Goal: Find specific page/section: Find specific page/section

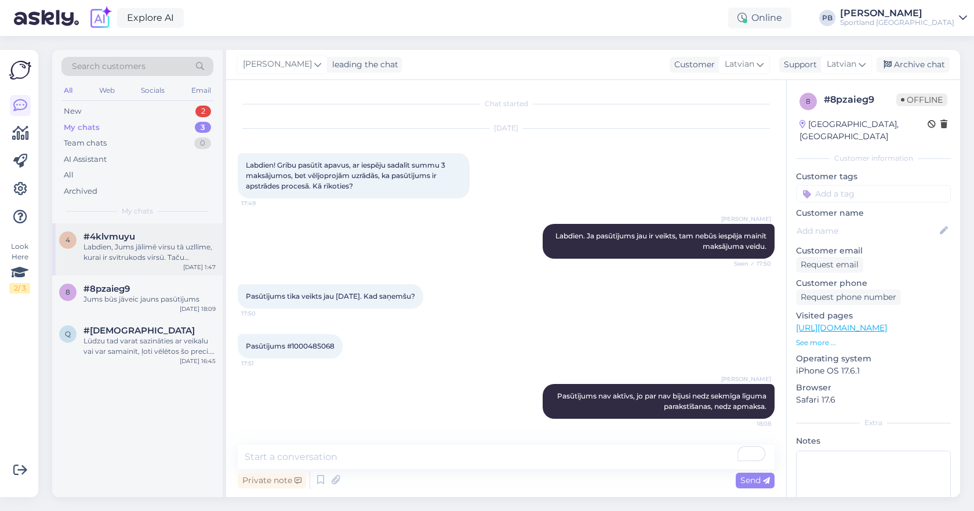
scroll to position [47, 0]
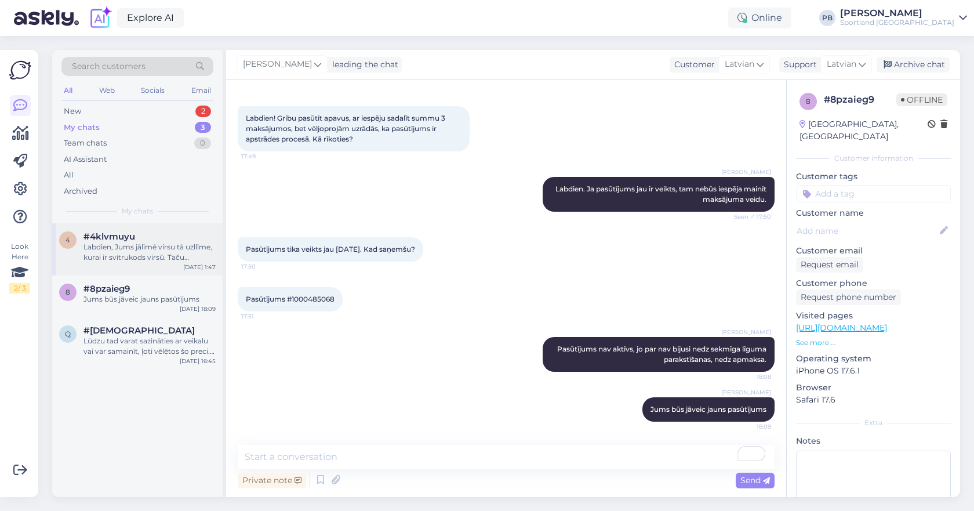
click at [146, 241] on div "#4klvmuyu" at bounding box center [149, 236] width 132 height 10
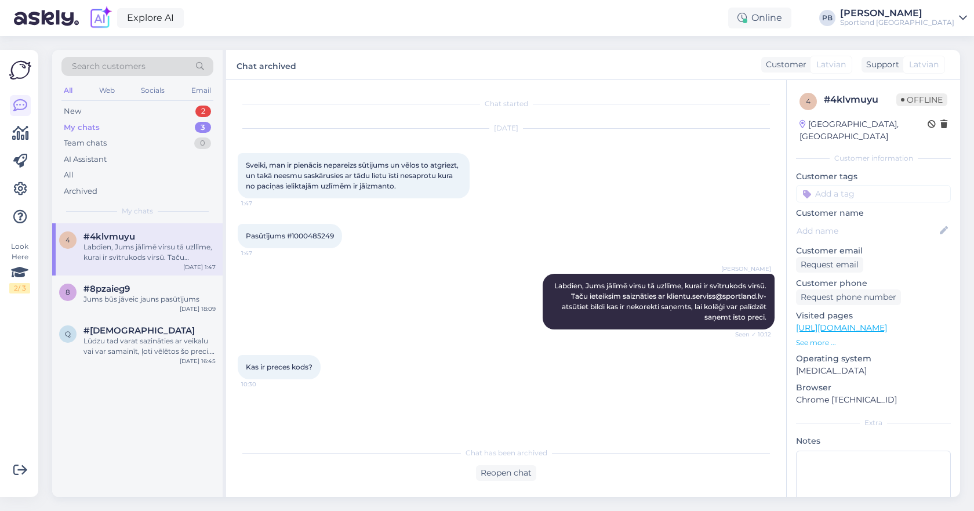
scroll to position [0, 0]
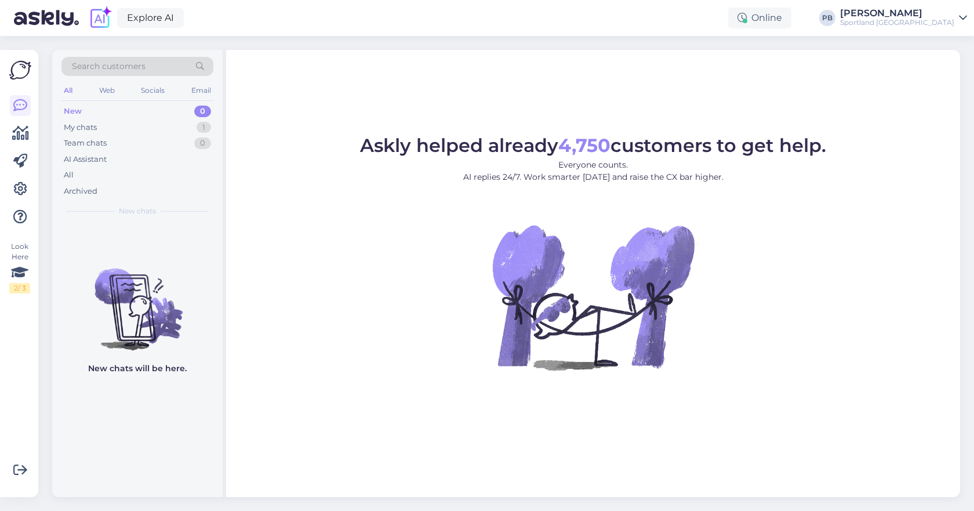
click at [124, 118] on div "New 0" at bounding box center [137, 111] width 152 height 16
click at [119, 124] on div "My chats 1" at bounding box center [137, 127] width 152 height 16
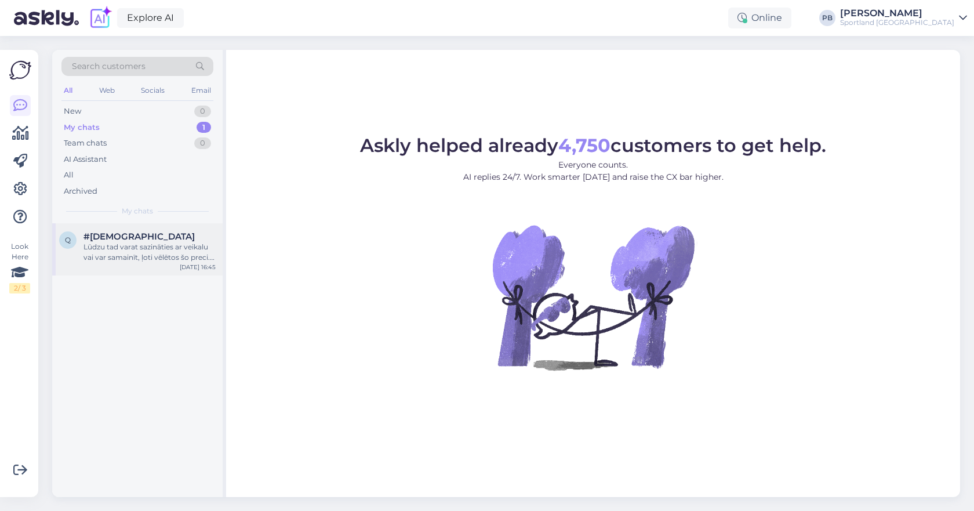
click at [164, 257] on div "Lūdzu tad varat sazināties ar veikalu vai var samainīt, ļoti vēlētos šo preci. …" at bounding box center [149, 252] width 132 height 21
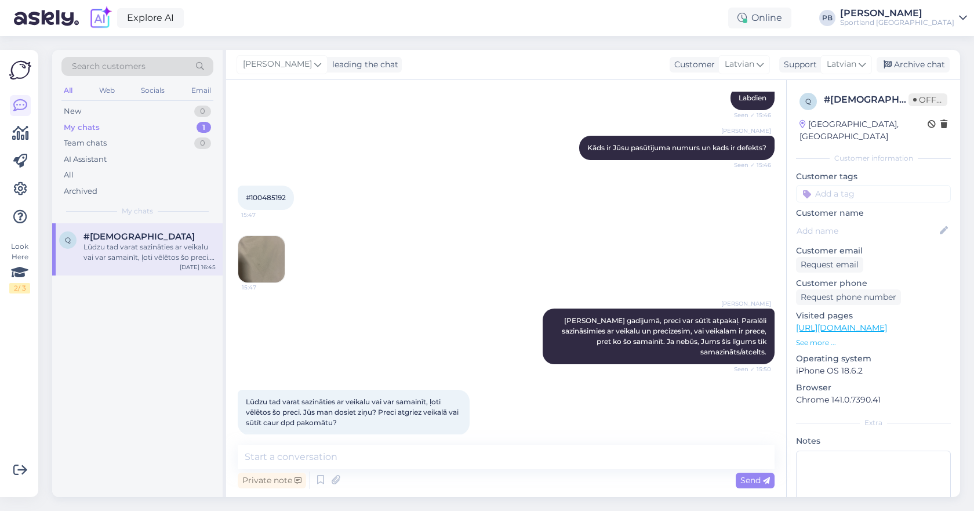
scroll to position [130, 0]
